Goal: Task Accomplishment & Management: Manage account settings

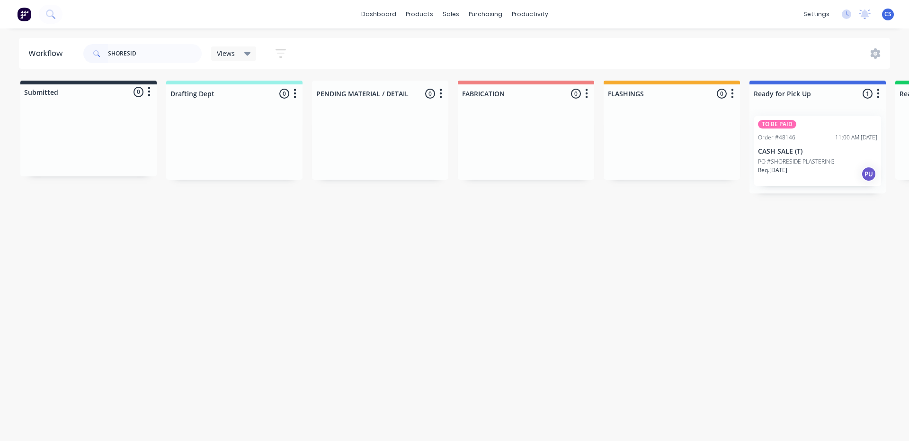
type input "SHORESID"
click at [816, 166] on div "Req. [DATE] PU" at bounding box center [817, 174] width 119 height 16
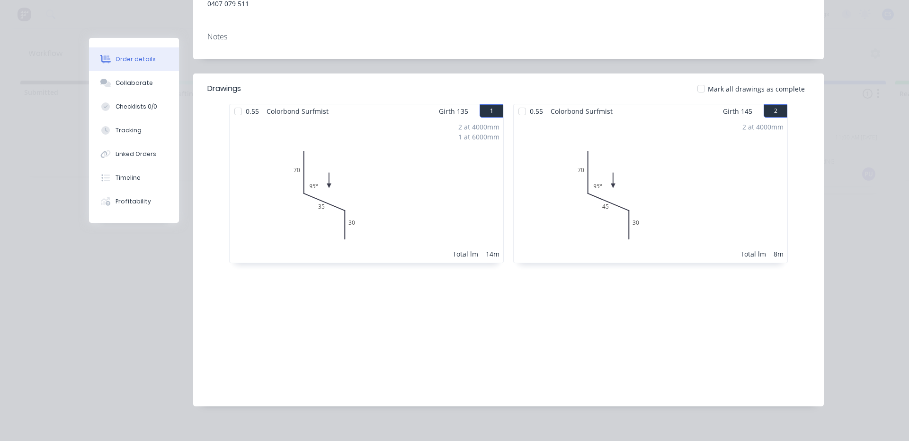
scroll to position [137, 0]
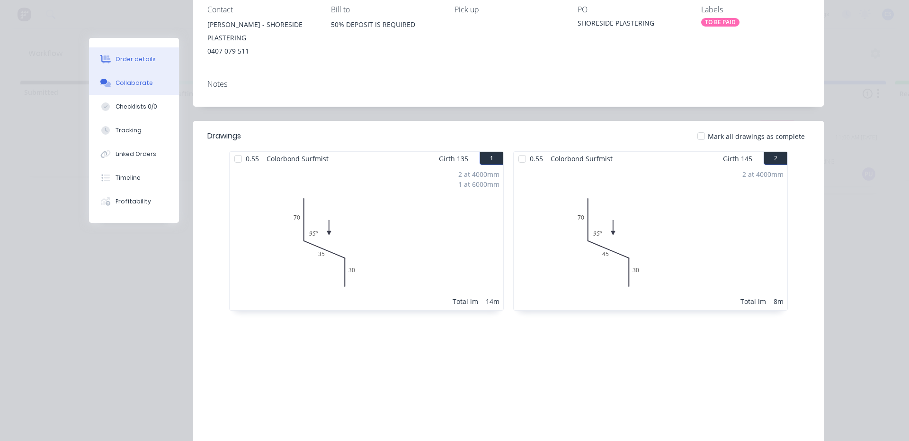
click at [132, 81] on div "Collaborate" at bounding box center [134, 83] width 37 height 9
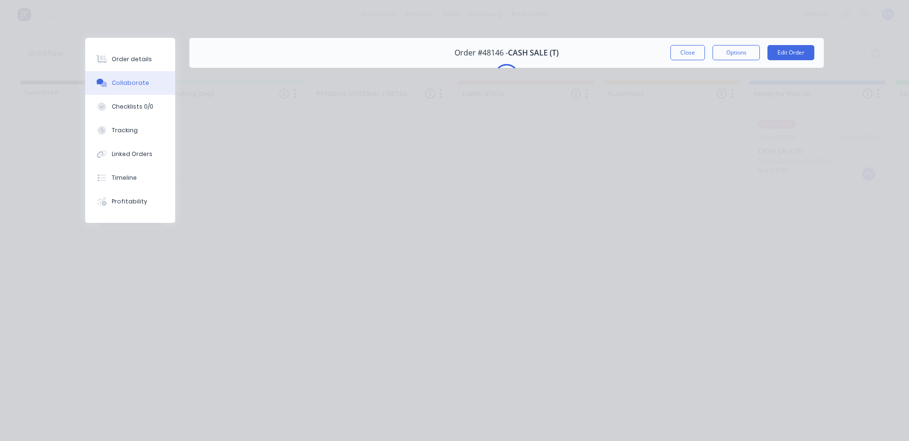
scroll to position [0, 0]
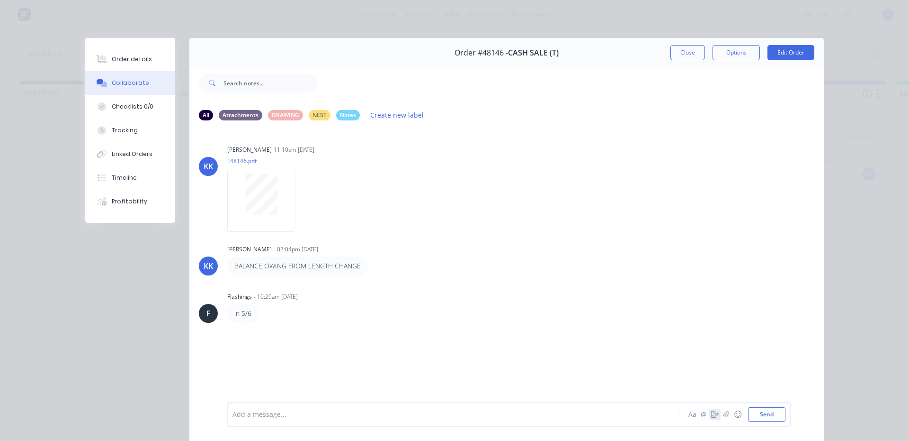
click at [711, 415] on icon "button" at bounding box center [715, 414] width 8 height 7
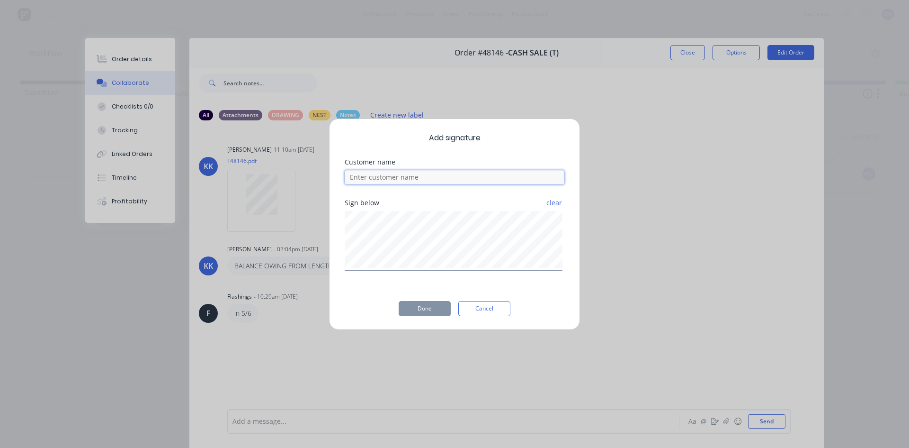
click at [425, 174] on input at bounding box center [455, 177] width 220 height 14
type input "[PERSON_NAME]"
click at [420, 307] on button "Done" at bounding box center [425, 308] width 52 height 15
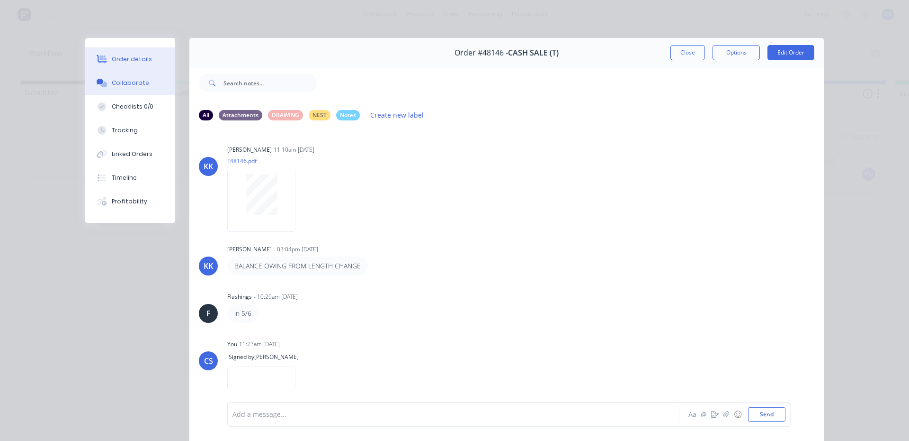
click at [135, 55] on div "Order details" at bounding box center [132, 59] width 40 height 9
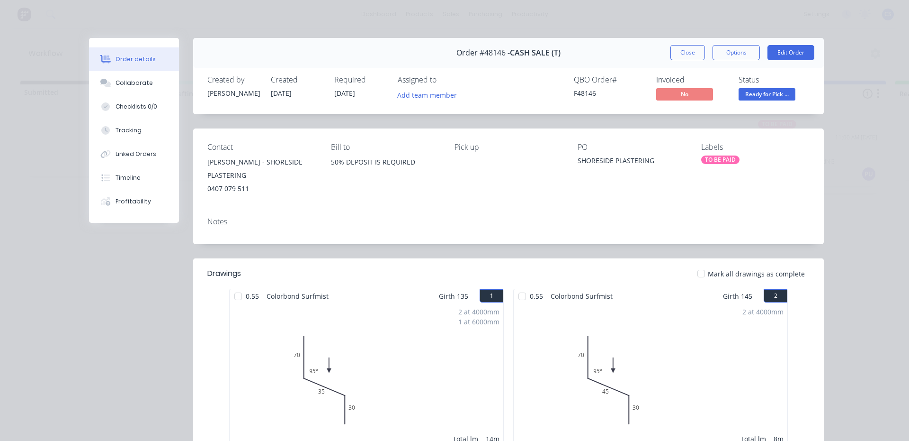
click at [757, 94] on span "Ready for Pick ..." at bounding box center [767, 94] width 57 height 12
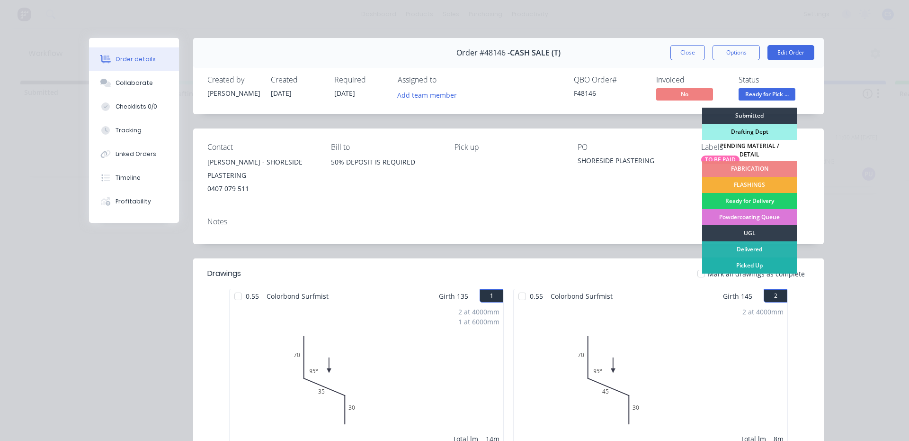
click at [768, 258] on div "Picked Up" at bounding box center [749, 265] width 95 height 16
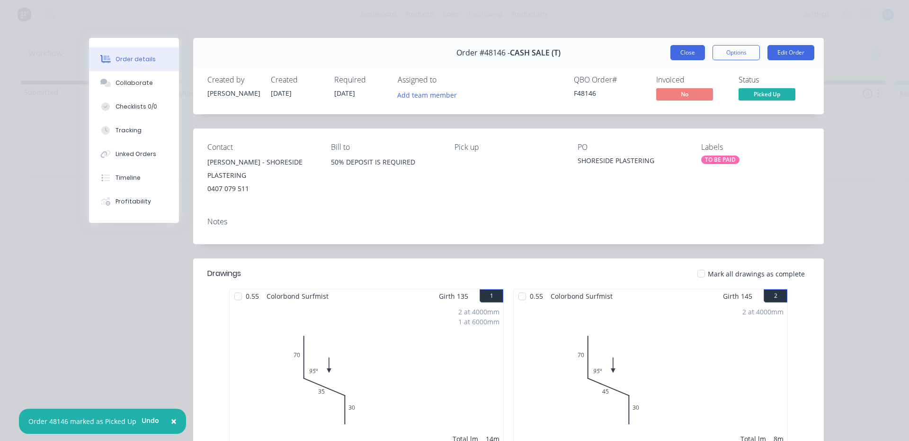
click at [675, 49] on button "Close" at bounding box center [688, 52] width 35 height 15
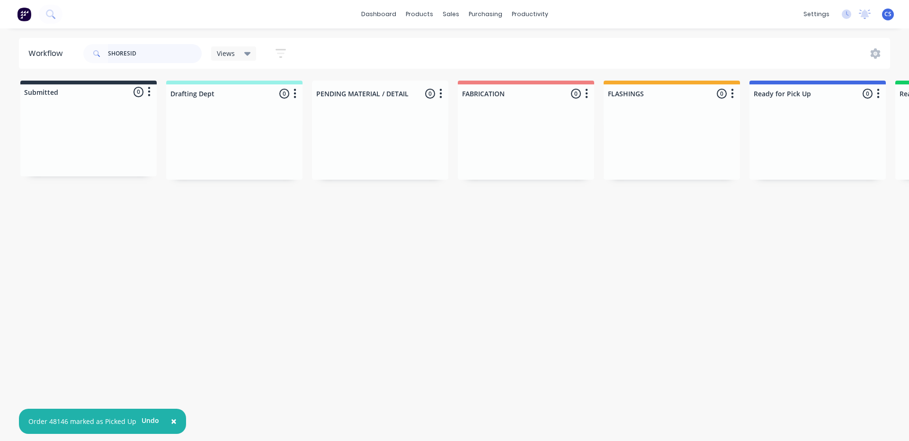
drag, startPoint x: 153, startPoint y: 55, endPoint x: 0, endPoint y: 10, distance: 159.9
click at [0, 11] on div "× Order 48146 marked as Picked Up Undo dashboard products sales purchasing prod…" at bounding box center [454, 192] width 909 height 384
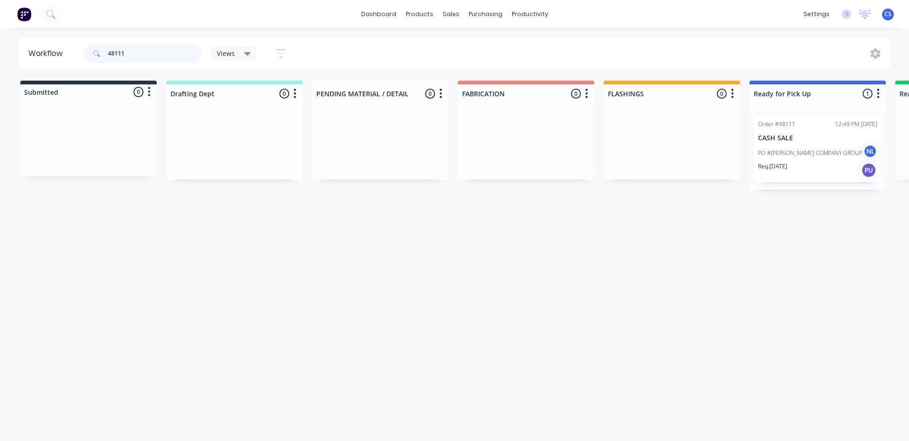
type input "48111"
click at [814, 162] on div "Req. [DATE] PU" at bounding box center [817, 170] width 119 height 16
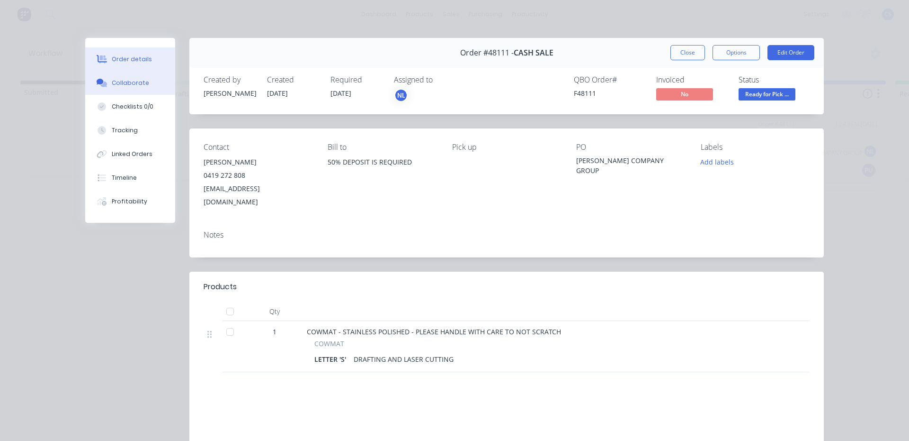
click at [117, 85] on div "Collaborate" at bounding box center [130, 83] width 37 height 9
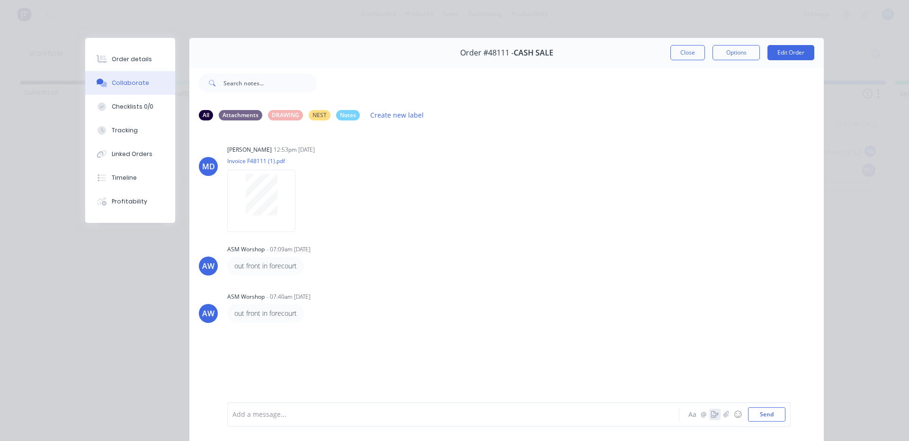
click at [712, 415] on icon "button" at bounding box center [715, 414] width 8 height 7
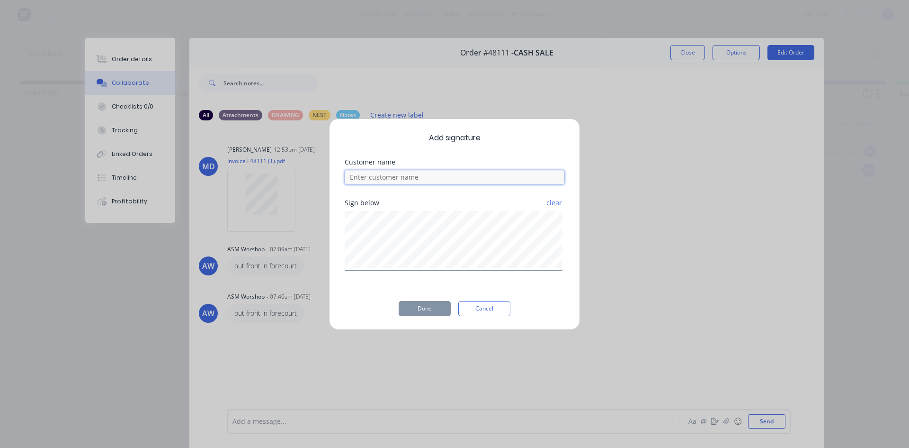
click at [401, 177] on input at bounding box center [455, 177] width 220 height 14
type input "TRENT"
click at [415, 311] on button "Done" at bounding box center [425, 308] width 52 height 15
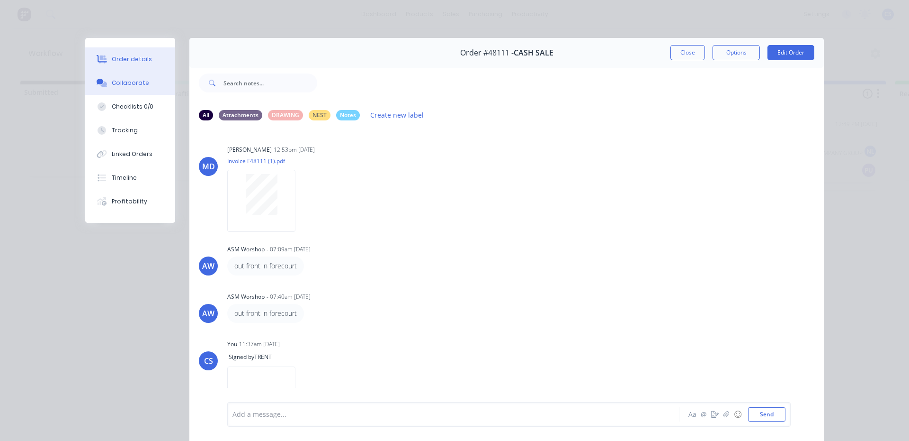
click at [114, 54] on button "Order details" at bounding box center [130, 59] width 90 height 24
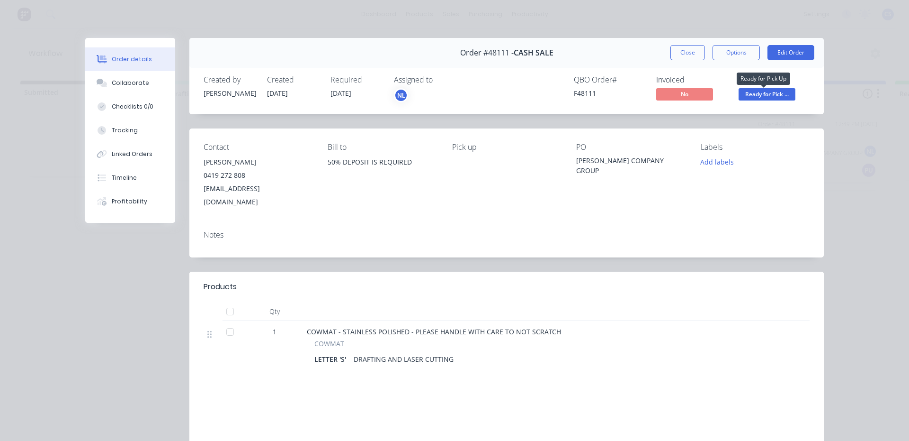
click at [748, 98] on span "Ready for Pick ..." at bounding box center [767, 94] width 57 height 12
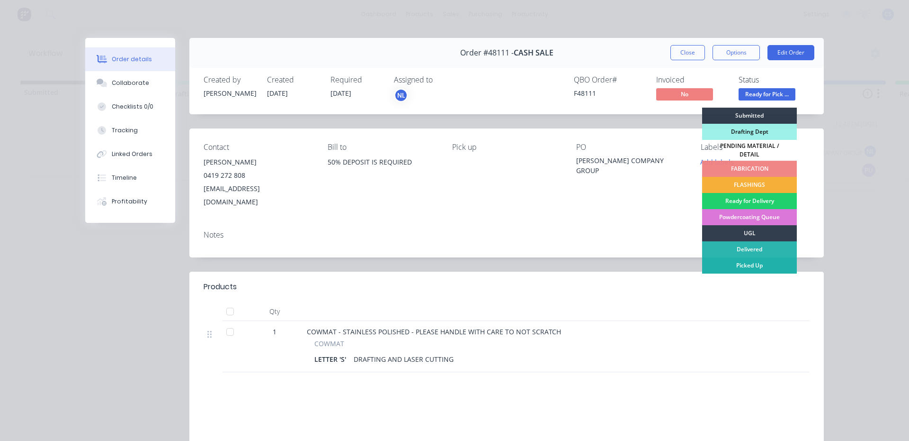
click at [747, 257] on div "Picked Up" at bounding box center [749, 265] width 95 height 16
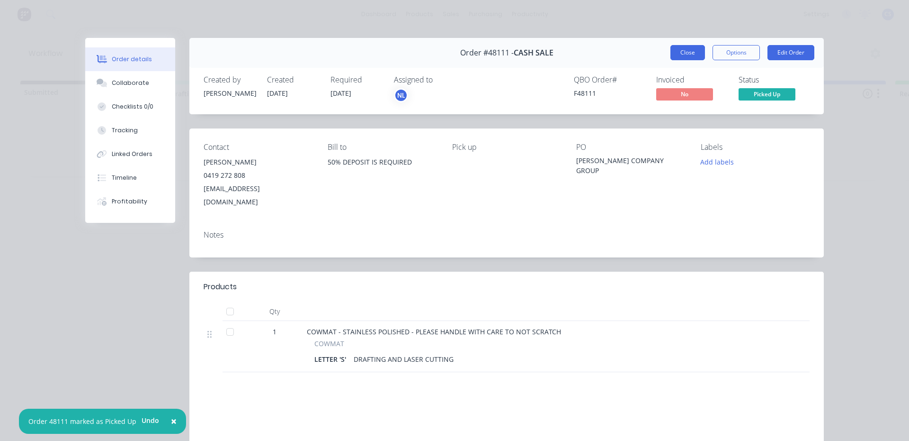
click at [672, 45] on button "Close" at bounding box center [688, 52] width 35 height 15
